Goal: Task Accomplishment & Management: Manage account settings

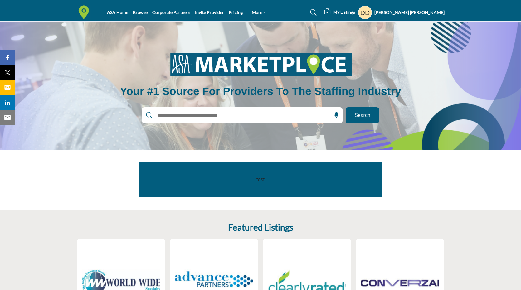
click at [211, 117] on input "text" at bounding box center [229, 115] width 149 height 9
type input "******"
click at [346, 107] on button "Search" at bounding box center [362, 115] width 33 height 16
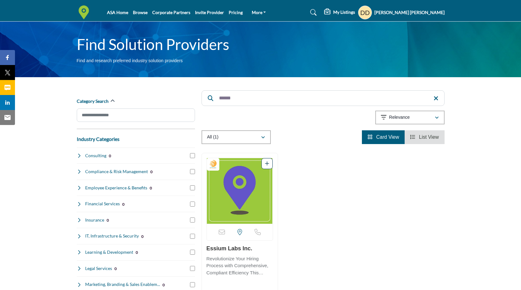
click at [248, 190] on img "Open Listing in new tab" at bounding box center [240, 191] width 66 height 66
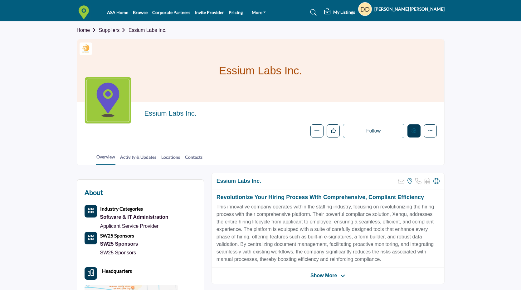
click at [415, 132] on icon "Edit company" at bounding box center [414, 130] width 5 height 5
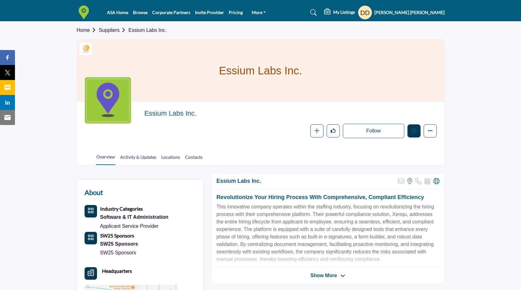
click at [414, 134] on button "Edit company" at bounding box center [414, 130] width 13 height 13
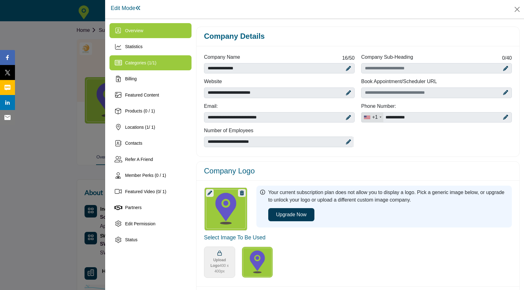
click at [175, 64] on div "Categories ( 1 / 1 )" at bounding box center [151, 62] width 82 height 15
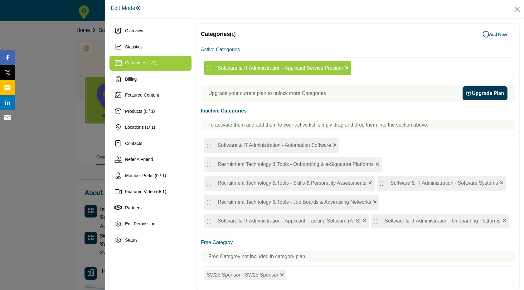
drag, startPoint x: 287, startPoint y: 66, endPoint x: 381, endPoint y: 130, distance: 114.1
click at [381, 130] on div "Active Categories :: Software & IT Administration - Applicant Service Provider …" at bounding box center [358, 165] width 314 height 240
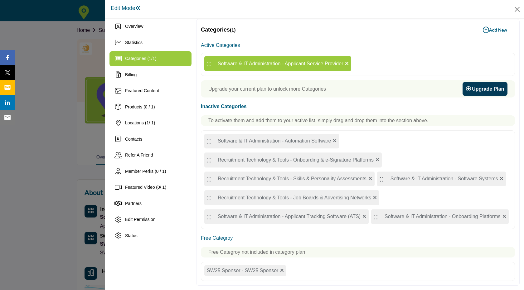
scroll to position [23, 0]
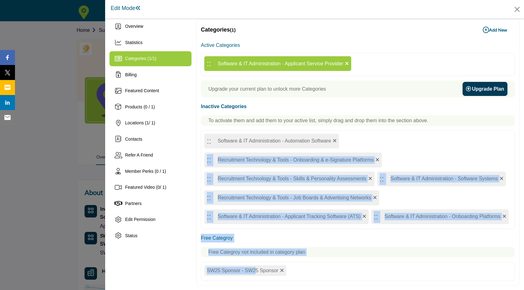
drag, startPoint x: 228, startPoint y: 272, endPoint x: 263, endPoint y: 224, distance: 59.2
click at [307, 150] on div "Active Categories :: Software & IT Administration - Applicant Service Provider …" at bounding box center [358, 161] width 314 height 240
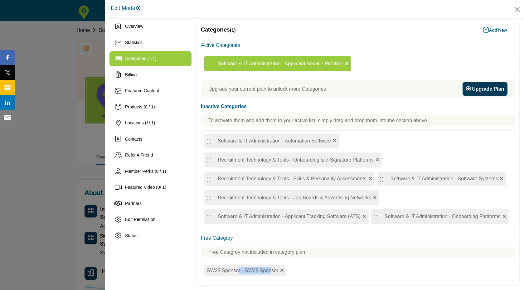
drag, startPoint x: 241, startPoint y: 274, endPoint x: 268, endPoint y: 268, distance: 27.7
click at [282, 262] on div "SW25 Sponsor - SW25 Sponsor" at bounding box center [358, 271] width 314 height 19
click at [260, 271] on div "SW25 Sponsor - SW25 Sponsor" at bounding box center [245, 270] width 82 height 11
drag, startPoint x: 298, startPoint y: 46, endPoint x: 388, endPoint y: 111, distance: 110.9
click at [388, 111] on div "Active Categories :: Software & IT Administration - Applicant Service Provider …" at bounding box center [358, 161] width 314 height 240
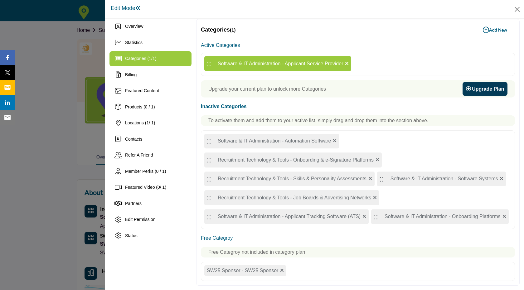
click at [349, 61] on icon at bounding box center [347, 63] width 4 height 5
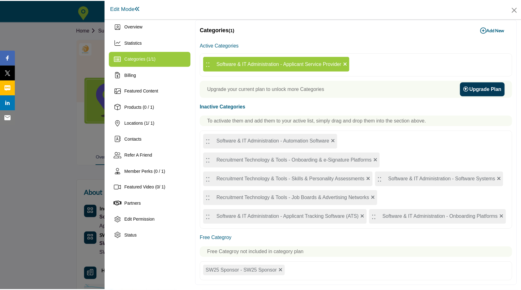
scroll to position [0, 0]
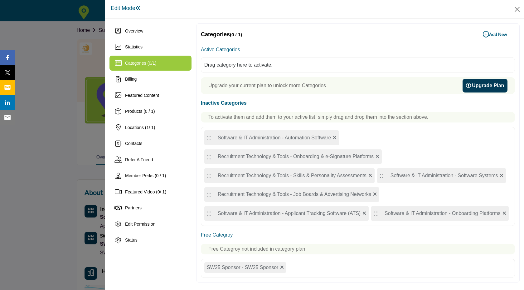
drag, startPoint x: 251, startPoint y: 267, endPoint x: 252, endPoint y: 270, distance: 3.2
click at [252, 270] on div "SW25 Sponsor - SW25 Sponsor" at bounding box center [245, 267] width 82 height 11
click at [520, 12] on button "Close" at bounding box center [517, 9] width 9 height 9
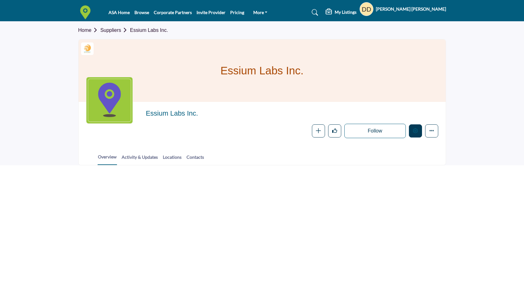
click at [415, 135] on button "Edit company" at bounding box center [415, 130] width 13 height 13
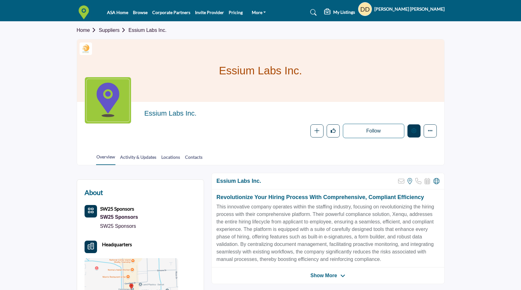
click at [413, 134] on button "Edit company" at bounding box center [414, 130] width 13 height 13
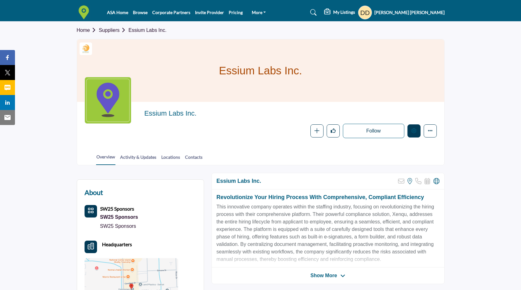
click at [416, 135] on button "Edit company" at bounding box center [414, 130] width 13 height 13
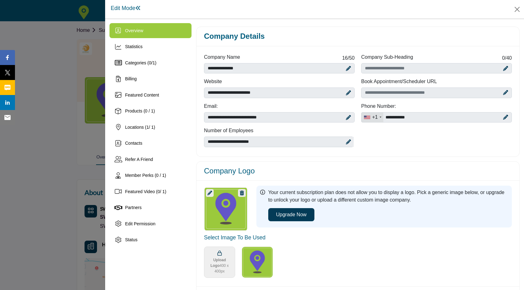
click at [40, 94] on div at bounding box center [262, 145] width 524 height 290
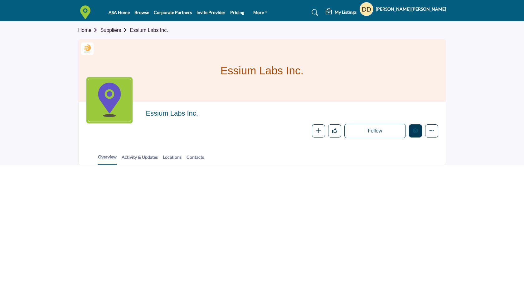
click at [418, 133] on button "Edit company" at bounding box center [415, 130] width 13 height 13
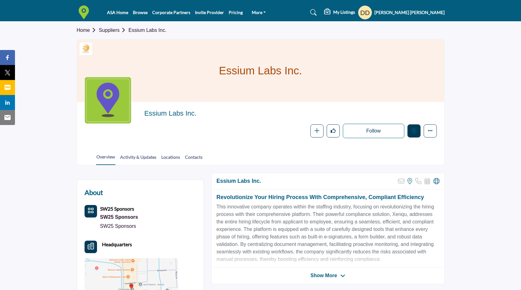
click at [416, 130] on icon "Edit company" at bounding box center [414, 130] width 5 height 5
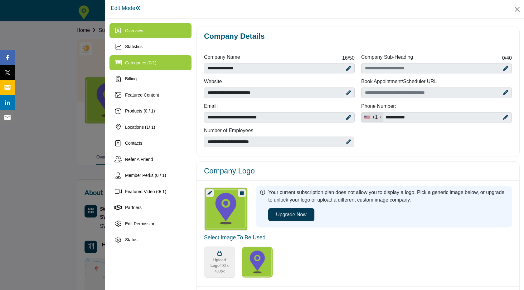
click at [165, 61] on div "Categories ( 0 / 1 )" at bounding box center [151, 62] width 82 height 15
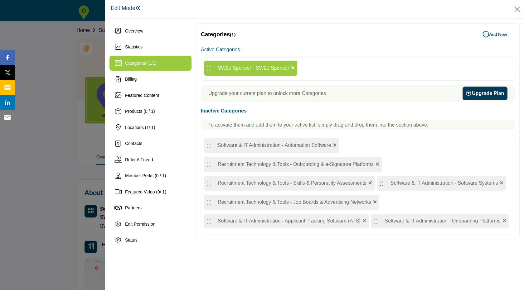
click at [494, 34] on b "Add New Add New" at bounding box center [495, 34] width 24 height 6
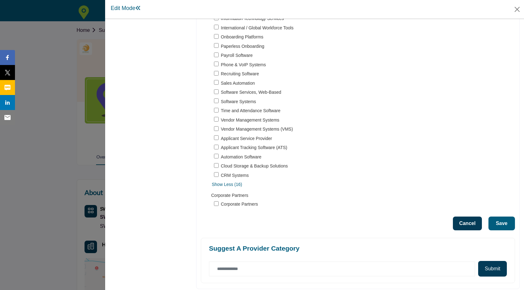
scroll to position [1001, 0]
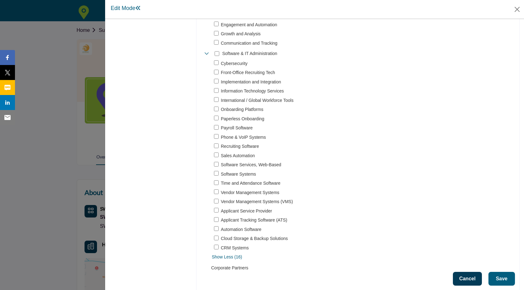
scroll to position [929, 0]
click at [228, 254] on span "Show Less (16)" at bounding box center [363, 255] width 303 height 7
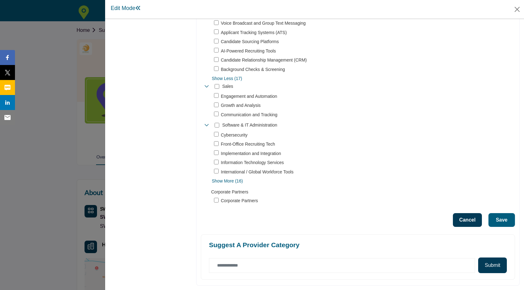
scroll to position [854, 0]
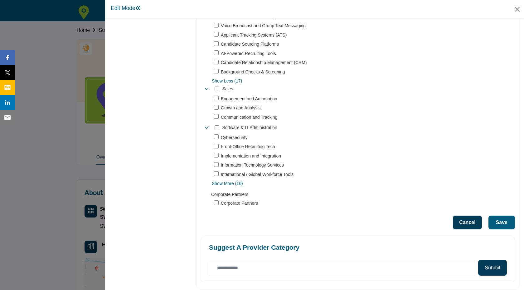
click at [223, 181] on span "Show More (16)" at bounding box center [363, 183] width 303 height 7
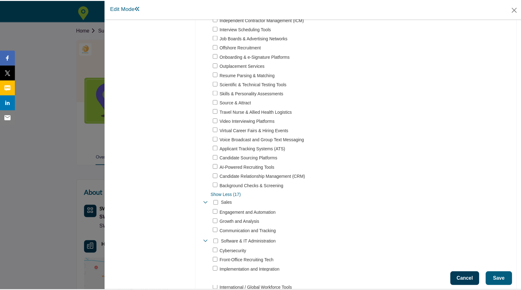
scroll to position [783, 0]
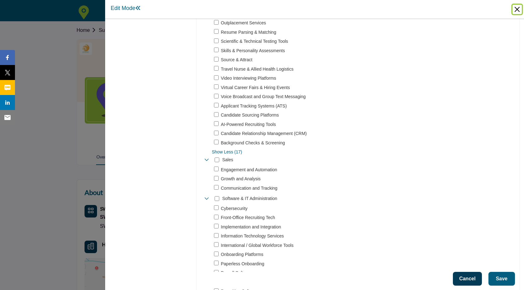
click at [517, 10] on button "Close" at bounding box center [517, 9] width 9 height 9
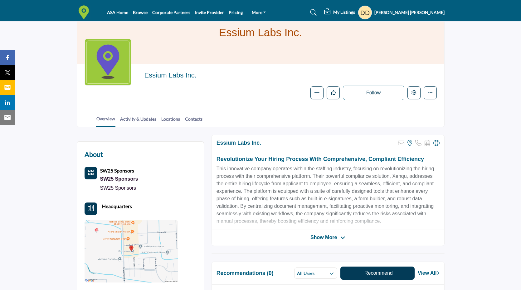
scroll to position [38, 0]
click at [146, 119] on link "Activity & Updates" at bounding box center [138, 121] width 37 height 11
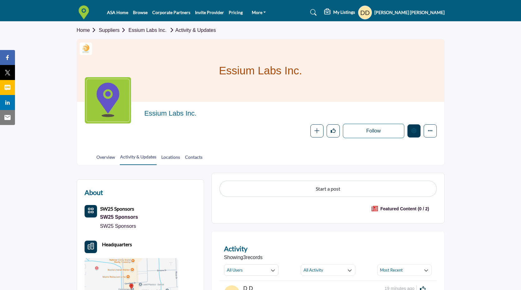
click at [417, 130] on button "Edit company" at bounding box center [414, 130] width 13 height 13
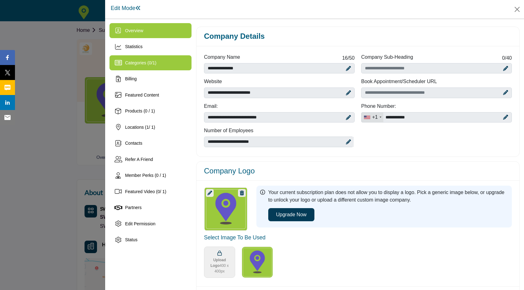
click at [123, 68] on div "Categories ( 0 / 1 )" at bounding box center [151, 62] width 82 height 15
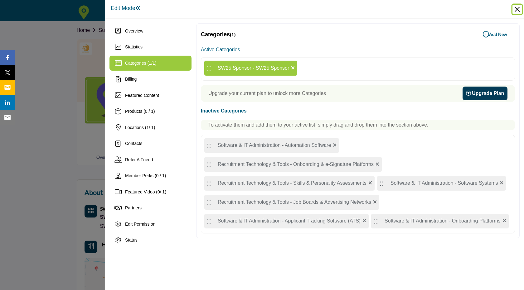
click at [518, 8] on button "Close" at bounding box center [517, 9] width 9 height 9
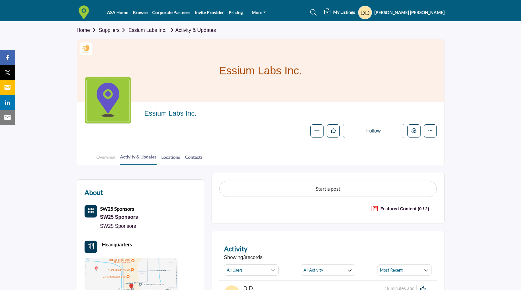
click at [114, 156] on link "Overview" at bounding box center [105, 159] width 19 height 11
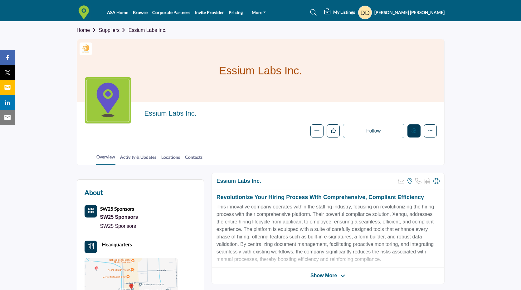
click at [414, 130] on icon "Edit company" at bounding box center [414, 130] width 5 height 5
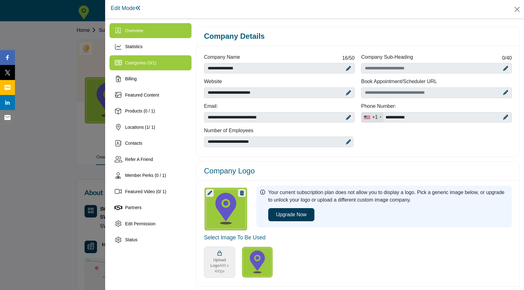
click at [121, 63] on icon at bounding box center [118, 63] width 7 height 6
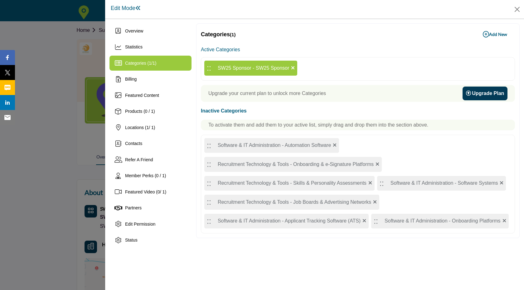
click at [501, 33] on b "Add New Add New" at bounding box center [495, 34] width 24 height 6
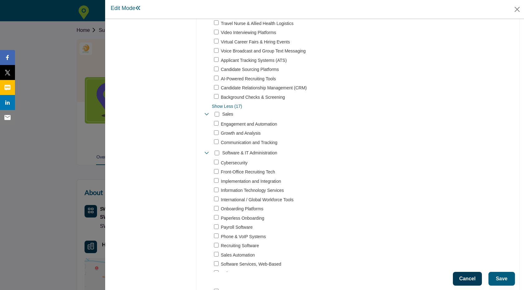
scroll to position [827, 0]
click at [217, 176] on div "Cybersecurity 3" at bounding box center [360, 260] width 310 height 200
click at [503, 278] on button "Save" at bounding box center [502, 279] width 27 height 14
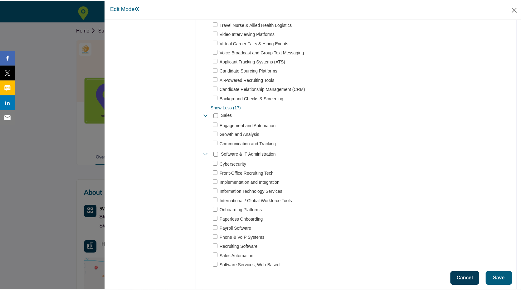
scroll to position [0, 0]
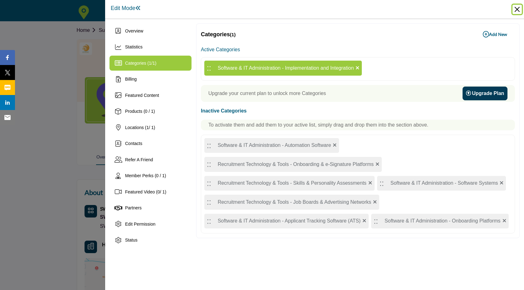
click at [519, 9] on button "Close" at bounding box center [517, 9] width 9 height 9
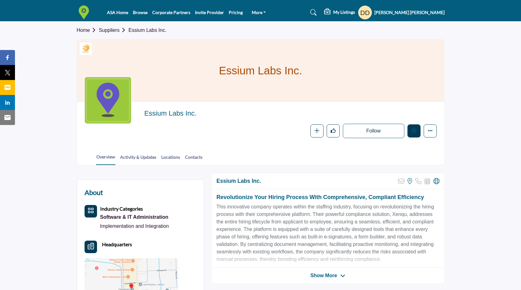
click at [415, 130] on icon "Edit company" at bounding box center [414, 130] width 5 height 5
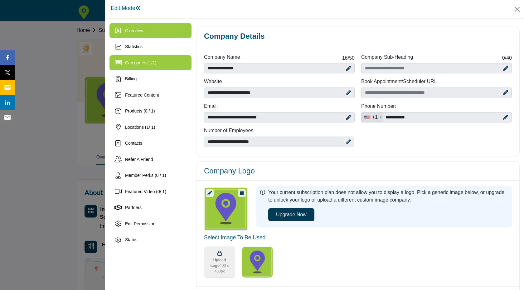
click at [164, 66] on div "Categories ( 1 / 1 )" at bounding box center [151, 62] width 82 height 15
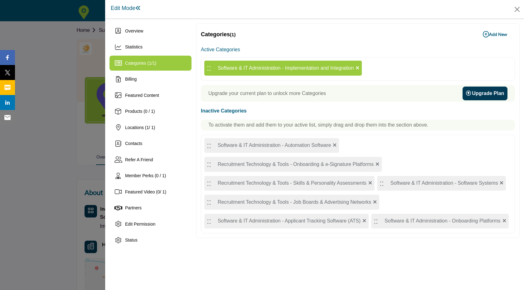
click at [499, 36] on b "Add New Add New" at bounding box center [495, 34] width 24 height 6
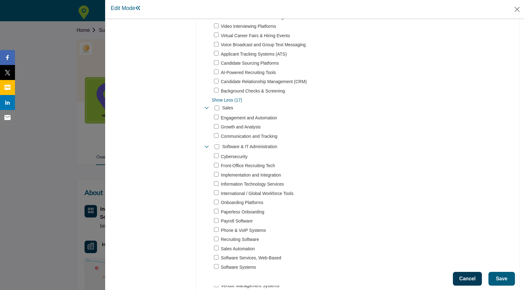
scroll to position [1023, 0]
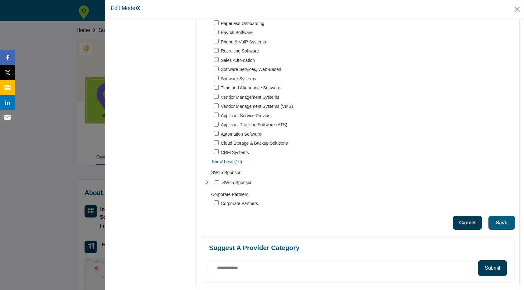
click at [503, 219] on button "Save" at bounding box center [502, 223] width 27 height 14
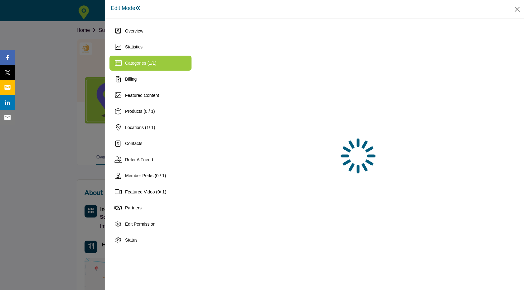
scroll to position [0, 0]
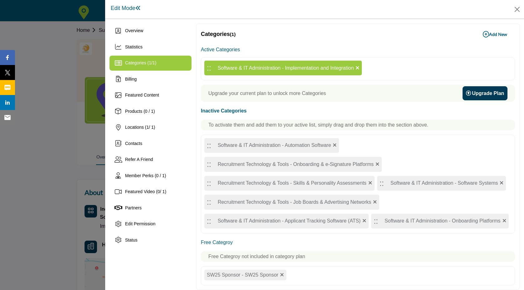
scroll to position [23, 0]
